Goal: Task Accomplishment & Management: Manage account settings

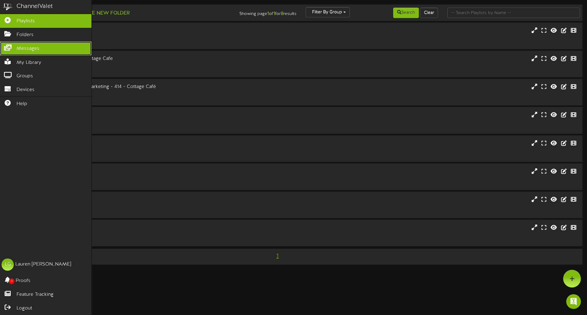
click at [8, 48] on icon at bounding box center [7, 47] width 15 height 5
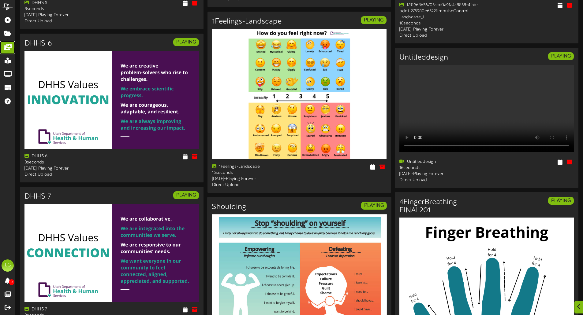
scroll to position [968, 0]
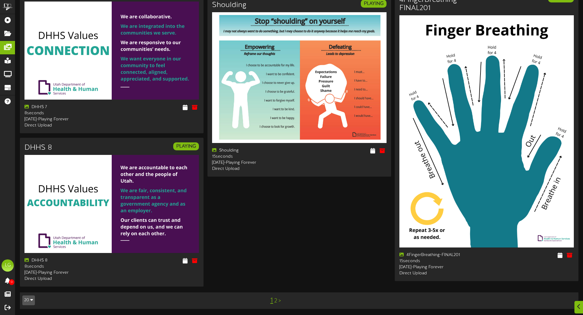
click at [276, 302] on link "2" at bounding box center [275, 301] width 3 height 7
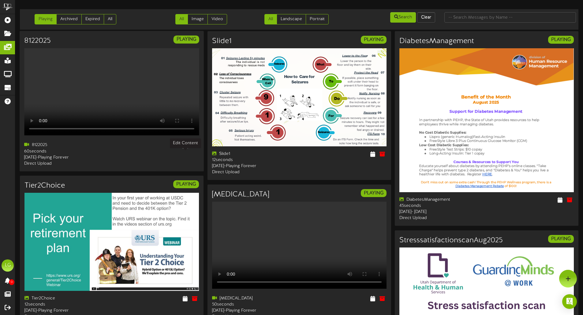
click at [186, 149] on icon at bounding box center [185, 145] width 6 height 7
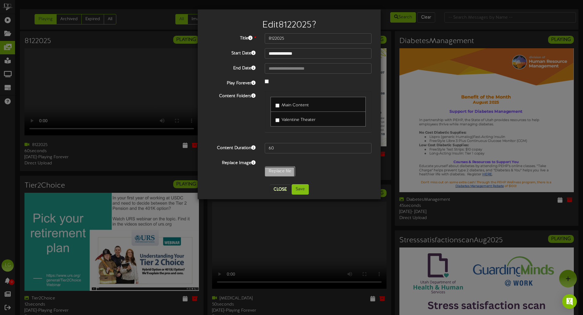
type input "**********"
type input "8192025"
click at [303, 151] on input "37" at bounding box center [318, 148] width 107 height 10
click at [367, 148] on input "53" at bounding box center [318, 148] width 107 height 10
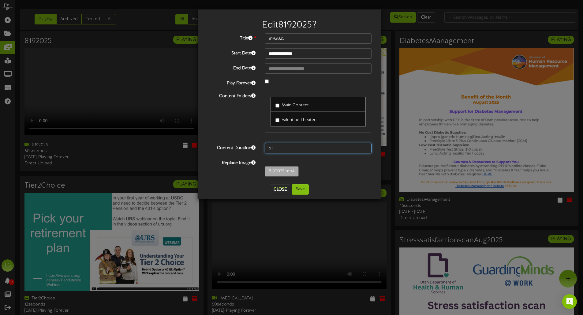
click at [366, 147] on input "61" at bounding box center [318, 148] width 107 height 10
type input "60"
click at [366, 150] on input "60" at bounding box center [318, 148] width 107 height 10
click at [301, 189] on button "Save" at bounding box center [300, 189] width 17 height 10
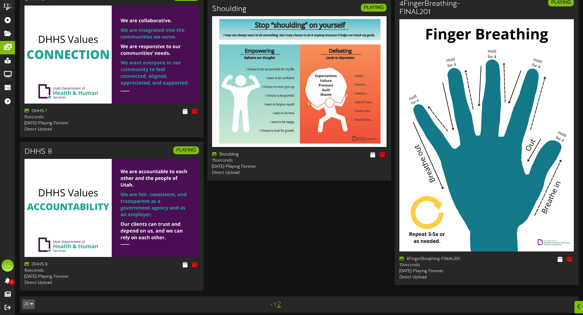
scroll to position [968, 0]
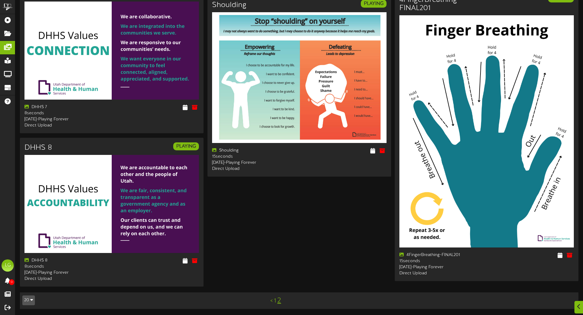
click at [279, 301] on link "2" at bounding box center [279, 301] width 4 height 8
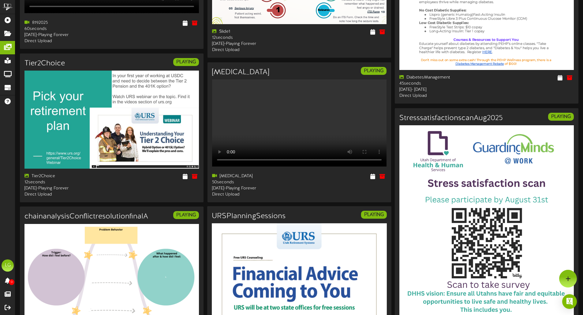
scroll to position [0, 0]
